Goal: Find specific fact: Find specific fact

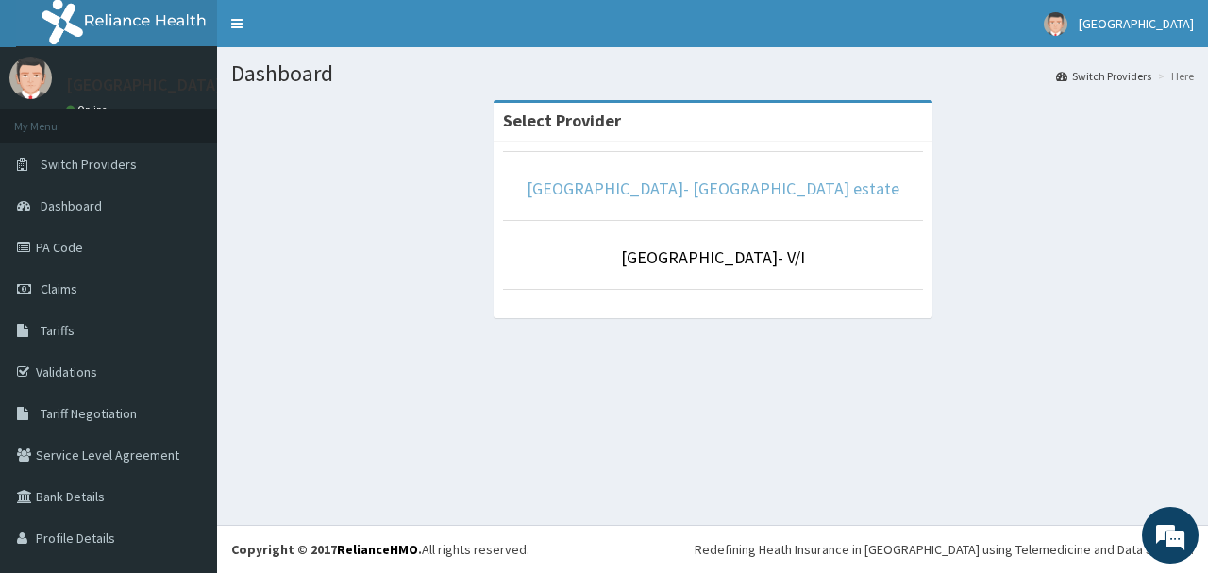
click at [741, 184] on link "[GEOGRAPHIC_DATA]- [GEOGRAPHIC_DATA] estate" at bounding box center [713, 188] width 373 height 22
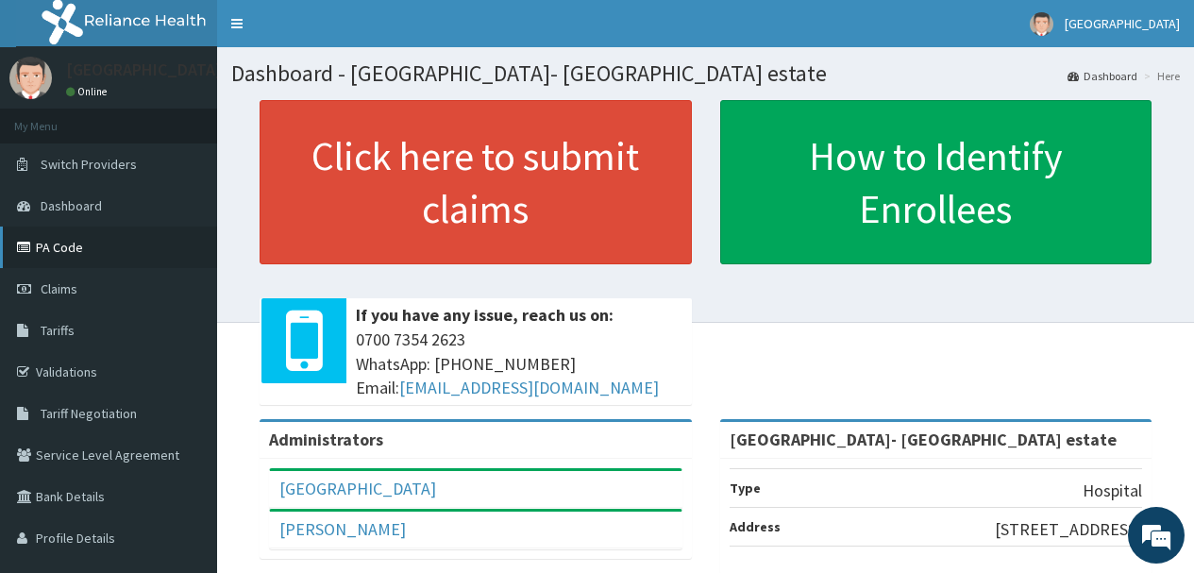
click at [59, 242] on link "PA Code" at bounding box center [108, 248] width 217 height 42
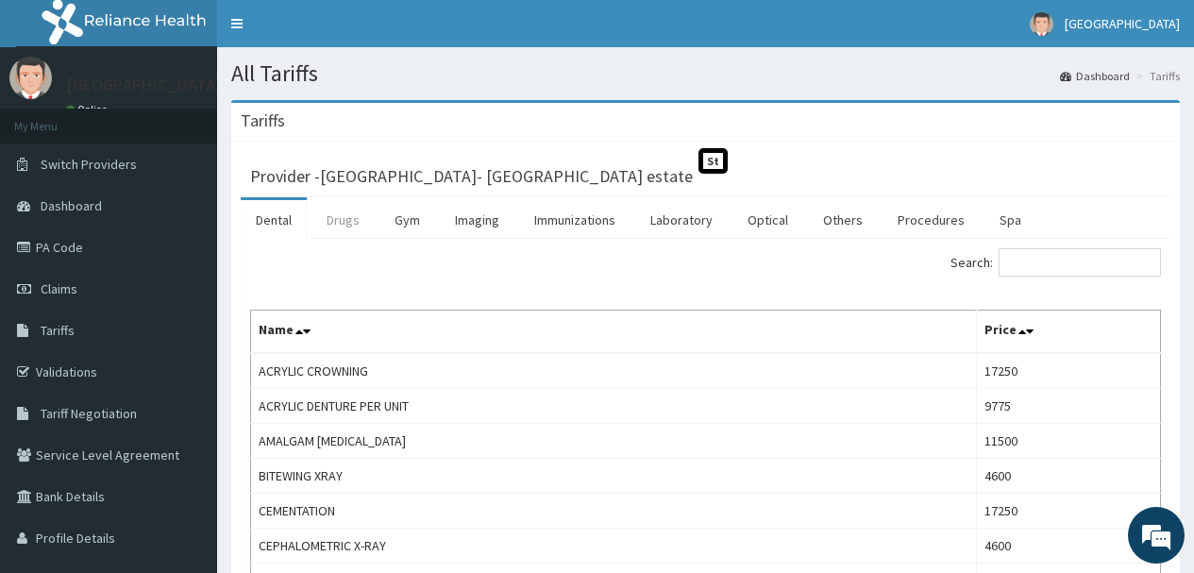
click at [346, 214] on link "Drugs" at bounding box center [342, 220] width 63 height 40
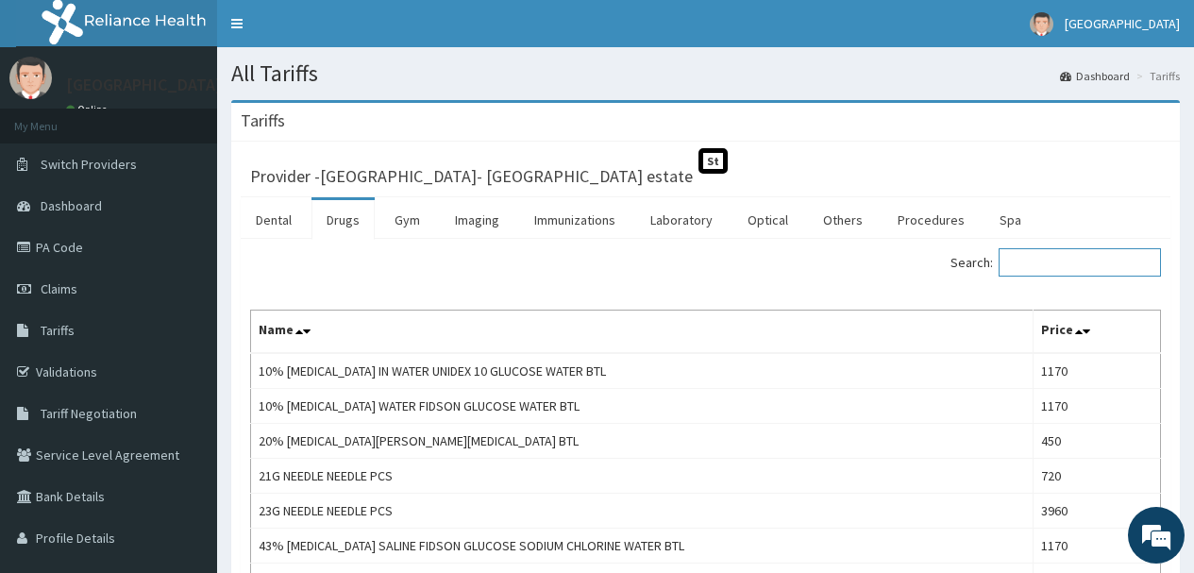
click at [1024, 265] on input "Search:" at bounding box center [1080, 262] width 162 height 28
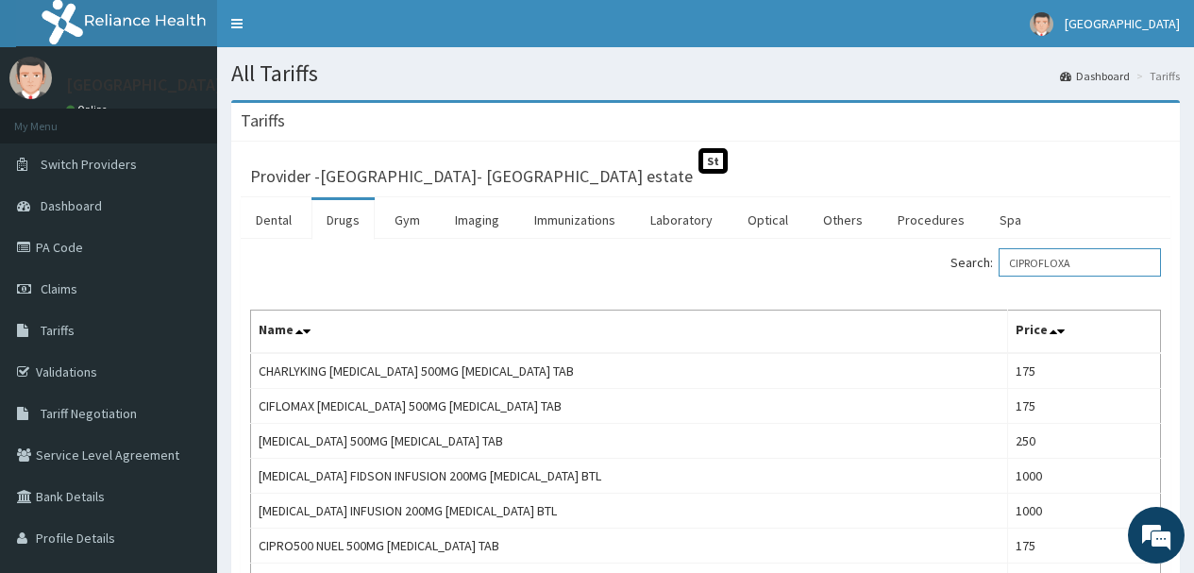
type input "CIPROFLOXA"
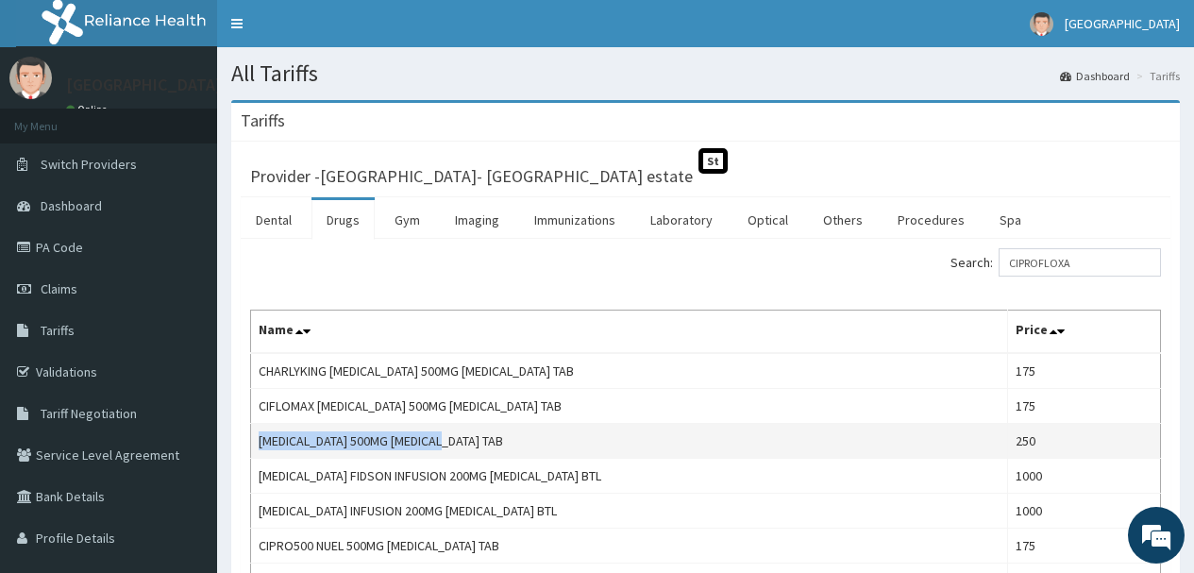
drag, startPoint x: 499, startPoint y: 439, endPoint x: 260, endPoint y: 430, distance: 239.9
click at [260, 430] on td "CIPRO 500MG CIPROFLOXACIN TAB" at bounding box center [629, 441] width 757 height 35
copy td "CIPRO 500MG CIPROFLOXACIN TAB"
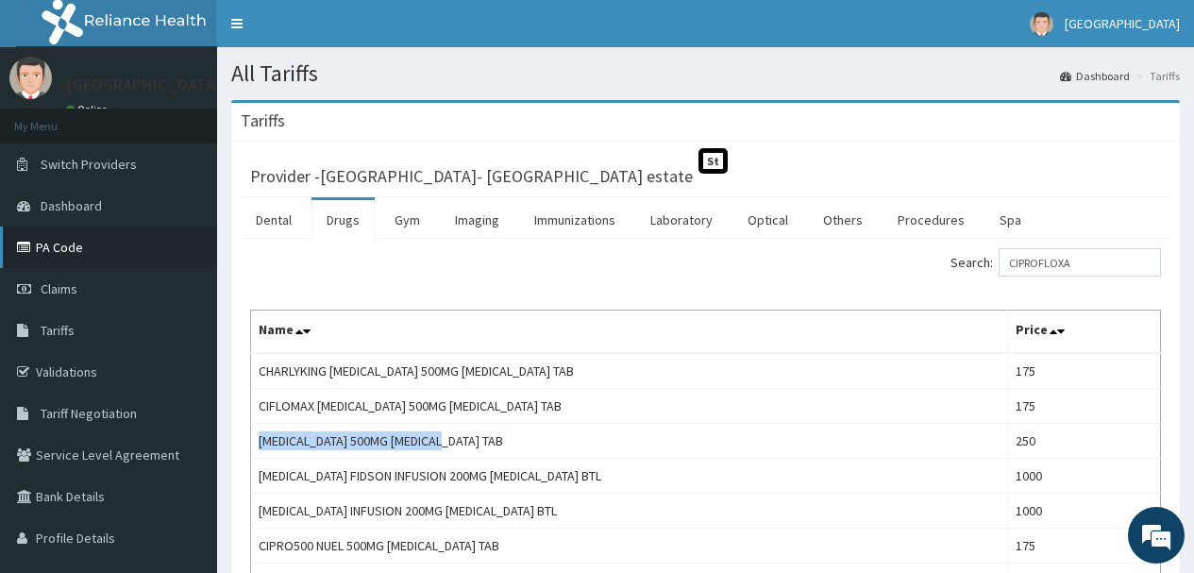
click at [58, 247] on link "PA Code" at bounding box center [108, 248] width 217 height 42
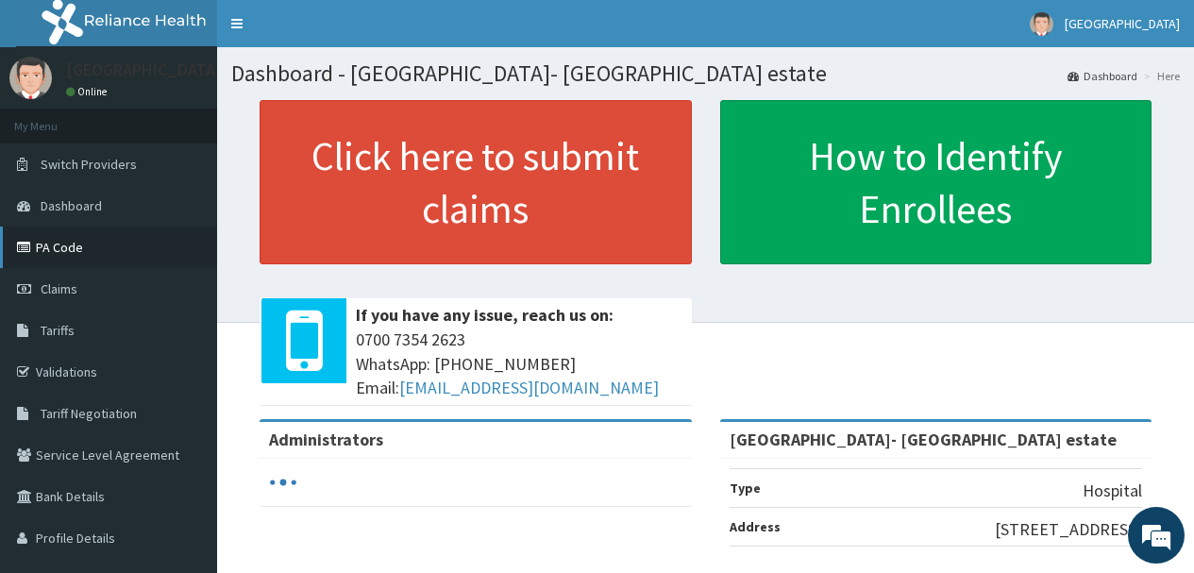
click at [67, 245] on link "PA Code" at bounding box center [108, 248] width 217 height 42
